Goal: Transaction & Acquisition: Subscribe to service/newsletter

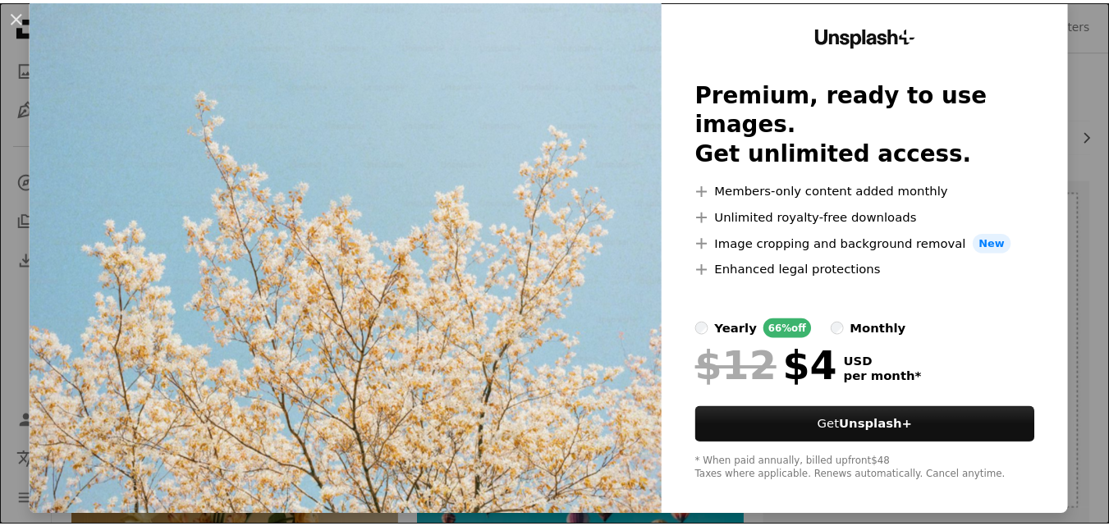
scroll to position [50, 0]
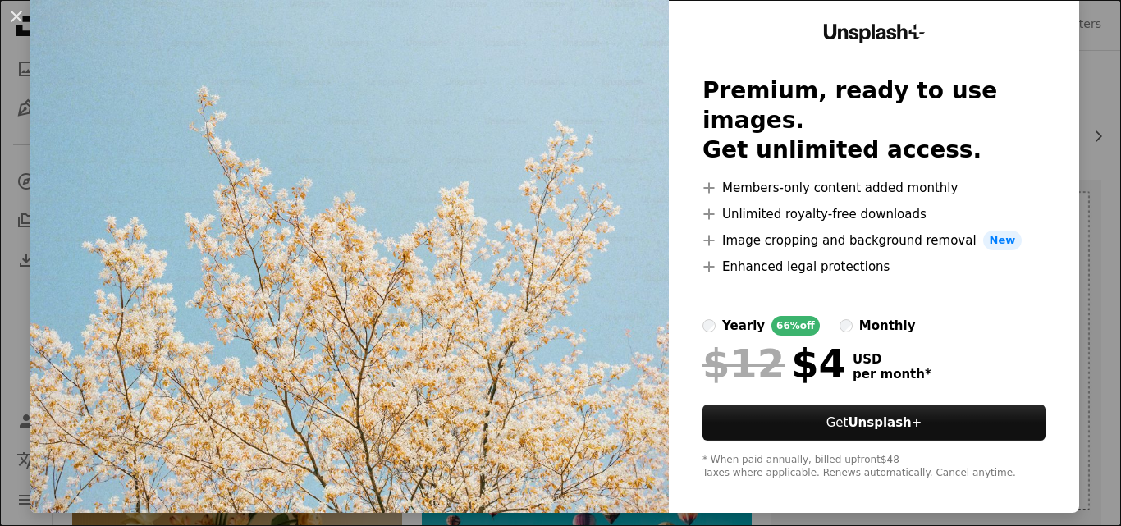
click at [499, 245] on img at bounding box center [349, 252] width 639 height 522
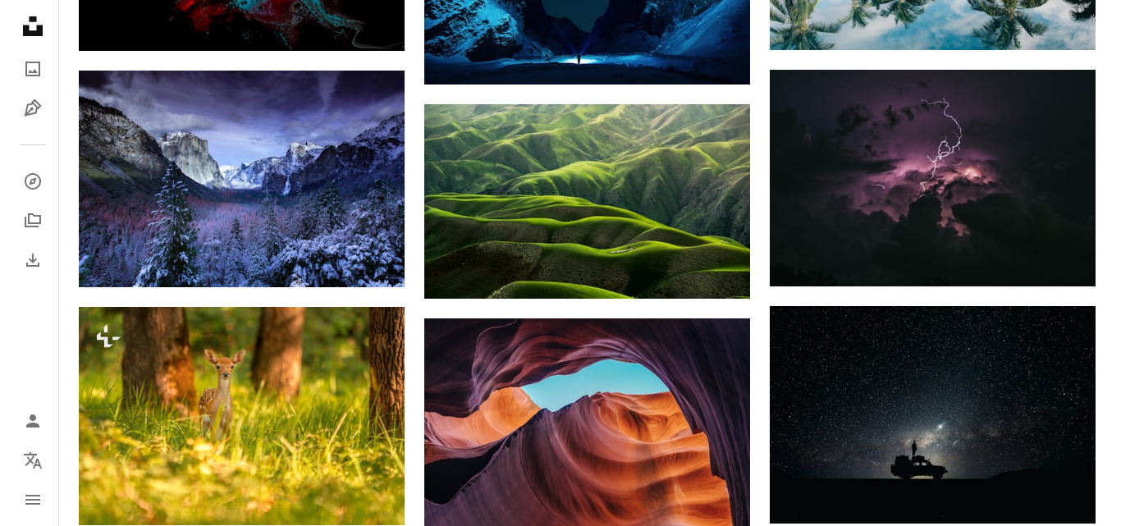
scroll to position [1018, 0]
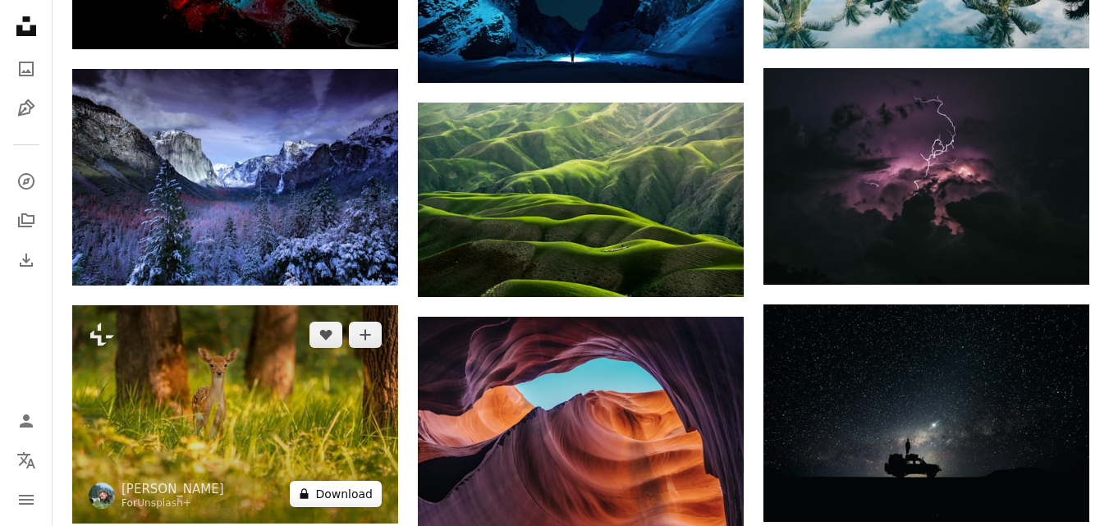
click at [318, 500] on button "A lock Download" at bounding box center [336, 494] width 92 height 26
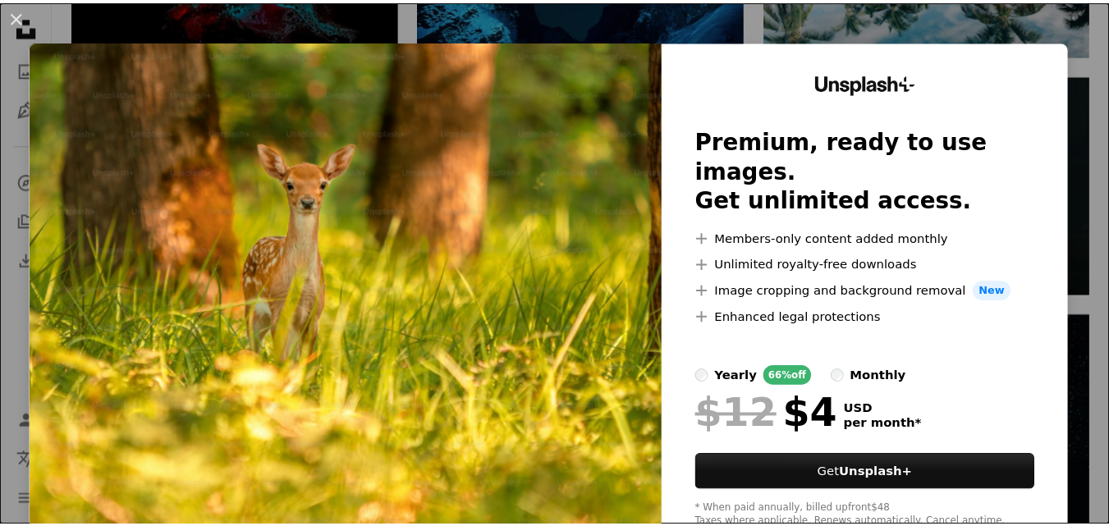
scroll to position [50, 0]
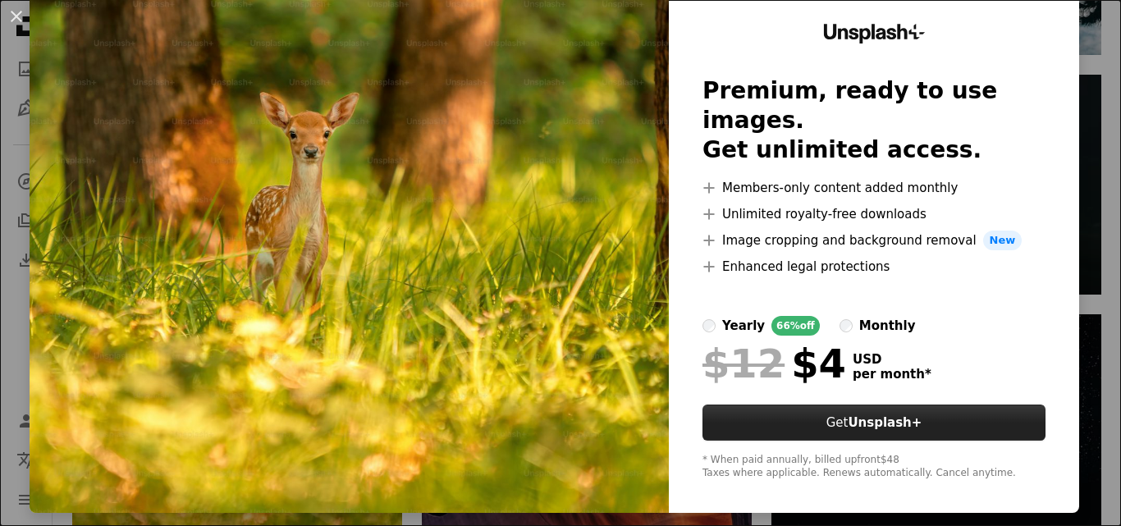
click at [818, 405] on button "Get Unsplash+" at bounding box center [873, 423] width 343 height 36
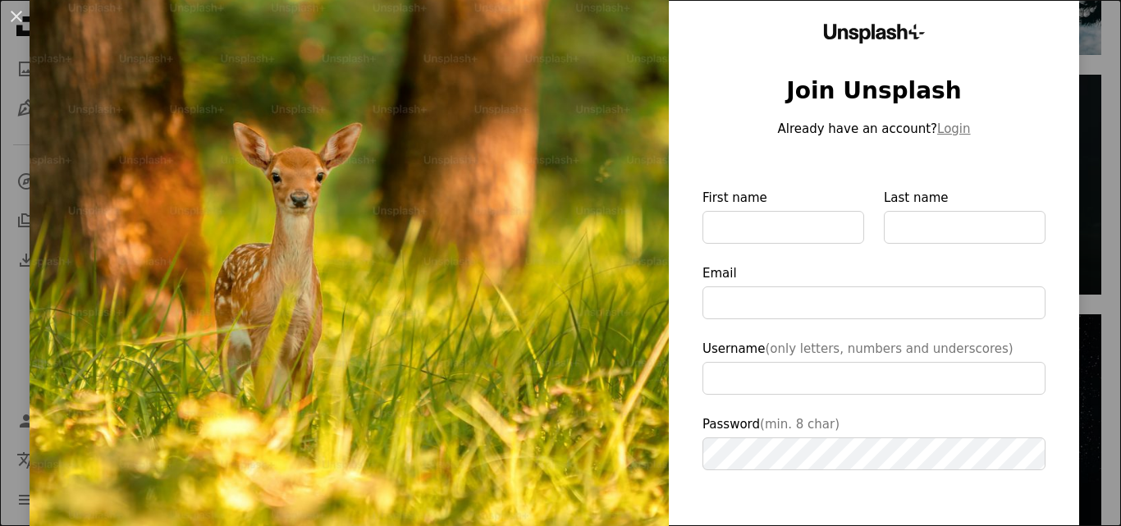
click at [245, 205] on img at bounding box center [349, 329] width 639 height 677
type input "**********"
click at [14, 18] on button "An X shape" at bounding box center [17, 17] width 20 height 20
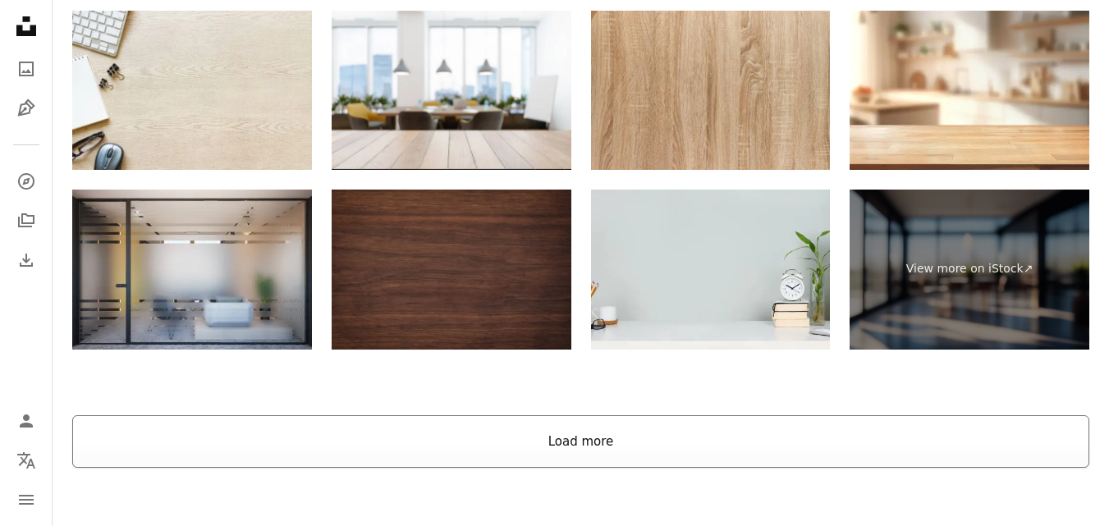
scroll to position [2579, 0]
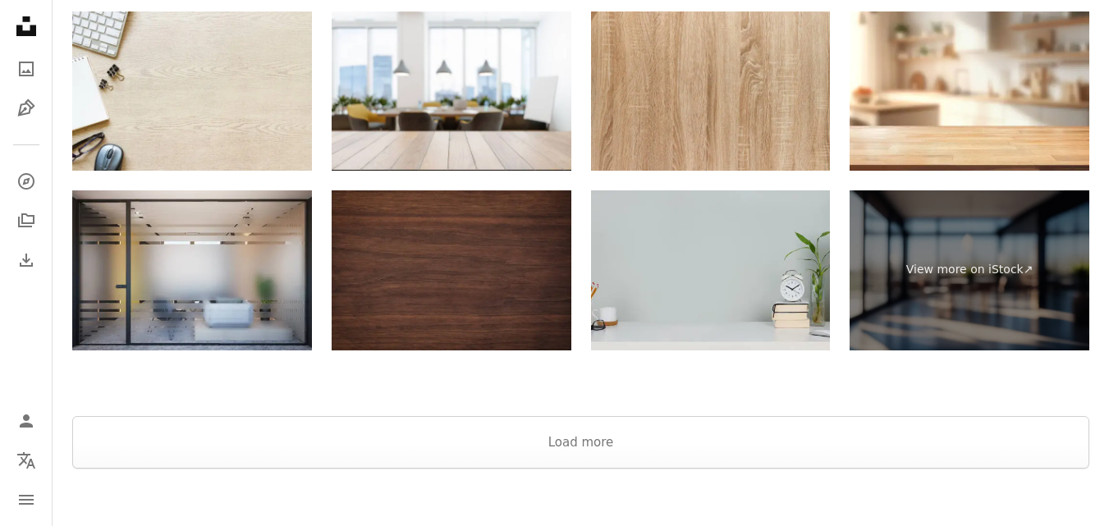
click at [687, 311] on img at bounding box center [711, 270] width 240 height 160
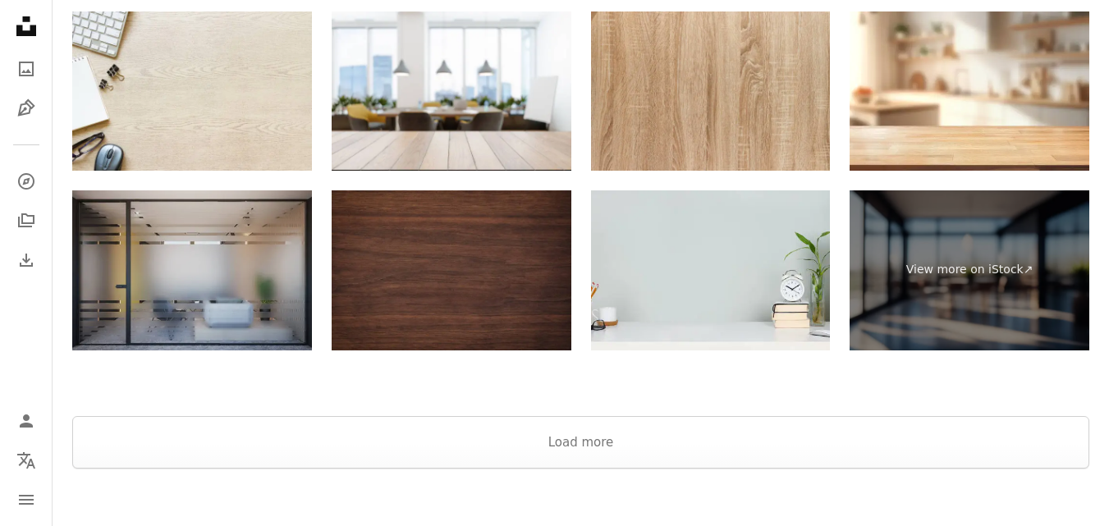
click at [150, 293] on img at bounding box center [192, 270] width 240 height 160
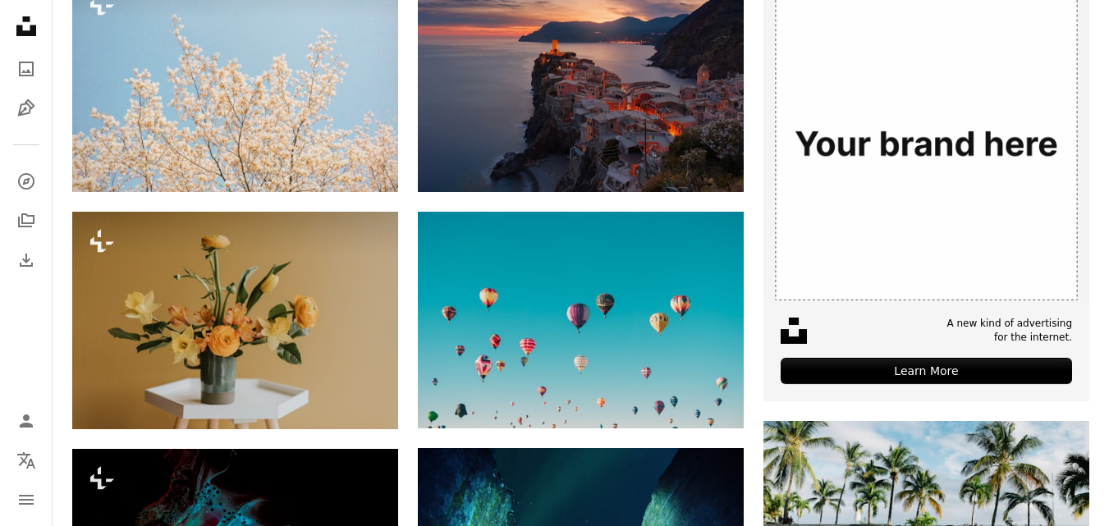
scroll to position [505, 0]
